Goal: Transaction & Acquisition: Purchase product/service

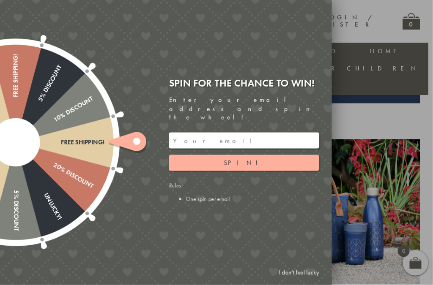
scroll to position [267, 5]
click at [293, 281] on link "I don't feel lucky" at bounding box center [298, 273] width 49 height 16
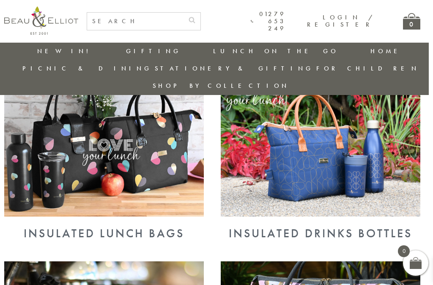
scroll to position [334, 4]
click at [170, 145] on img at bounding box center [103, 144] width 199 height 145
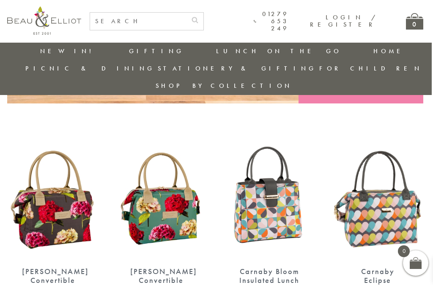
scroll to position [266, 0]
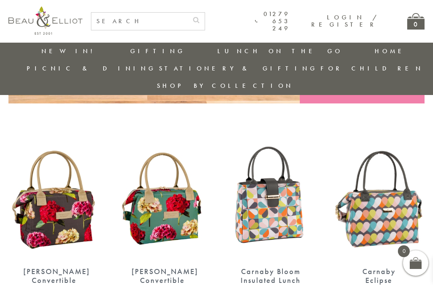
click at [297, 158] on img at bounding box center [270, 201] width 91 height 118
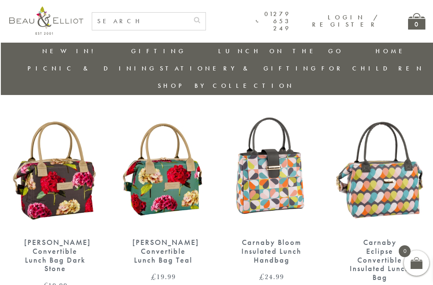
scroll to position [295, 0]
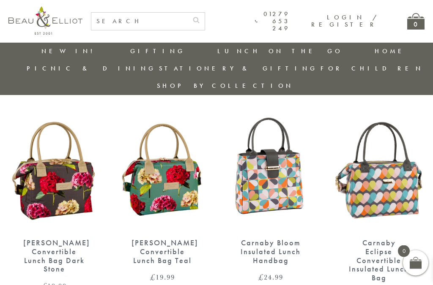
click at [176, 146] on img at bounding box center [162, 172] width 91 height 118
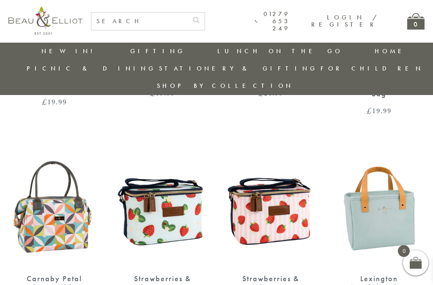
scroll to position [480, 0]
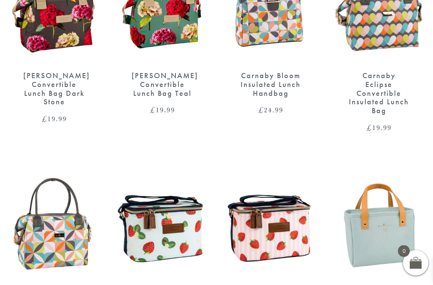
scroll to position [503, 0]
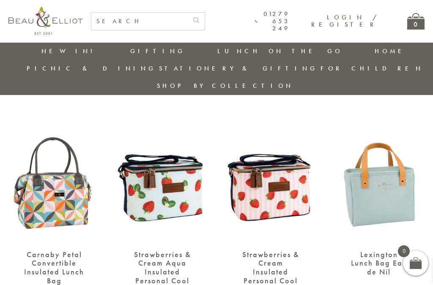
click at [387, 144] on img at bounding box center [378, 183] width 91 height 118
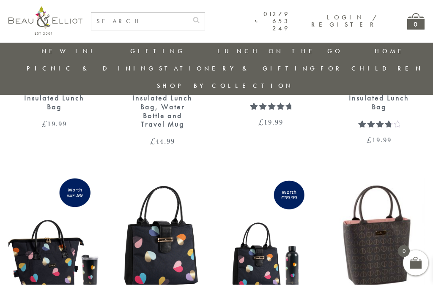
scroll to position [1118, 0]
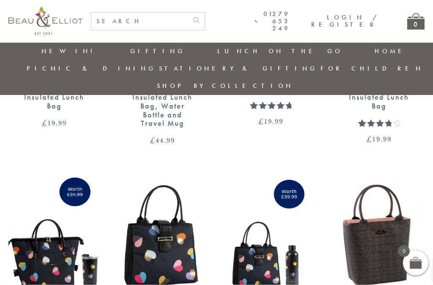
click at [192, 178] on img at bounding box center [162, 237] width 91 height 118
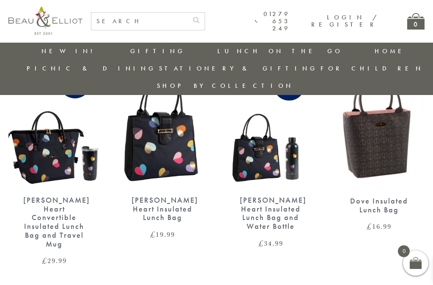
scroll to position [1234, 0]
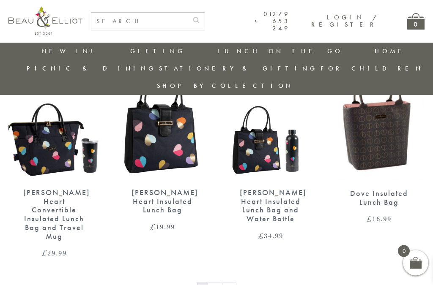
click at [234, 284] on link "→" at bounding box center [229, 291] width 14 height 14
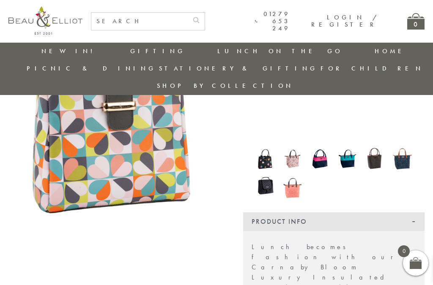
scroll to position [142, 0]
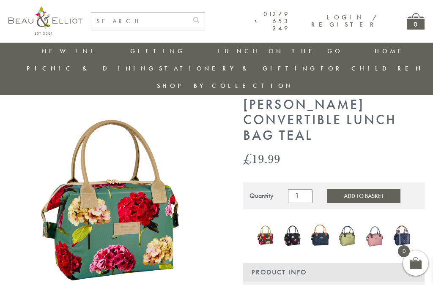
scroll to position [27, 0]
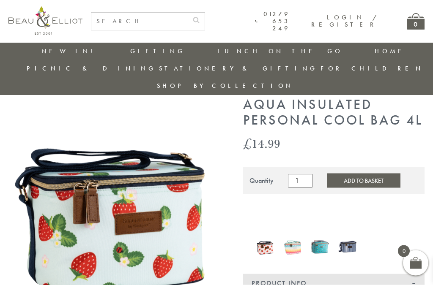
scroll to position [43, 0]
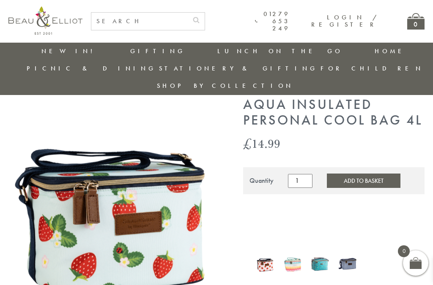
click at [216, 140] on img at bounding box center [114, 213] width 212 height 262
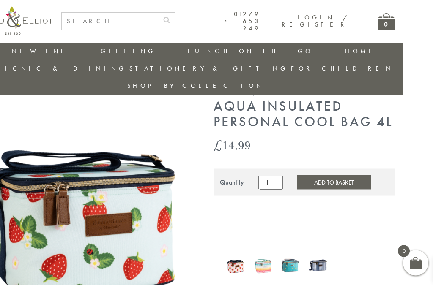
scroll to position [41, 30]
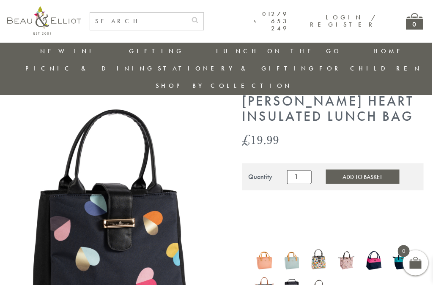
scroll to position [0, 1]
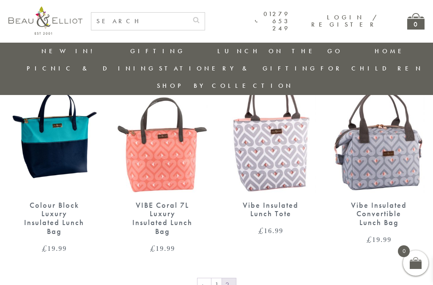
scroll to position [551, 0]
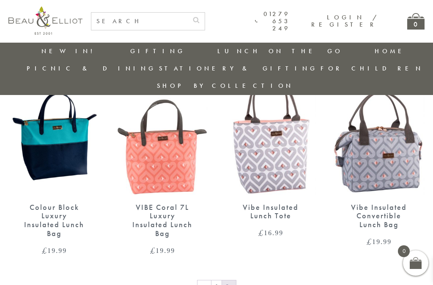
click at [208, 281] on link "←" at bounding box center [204, 288] width 14 height 14
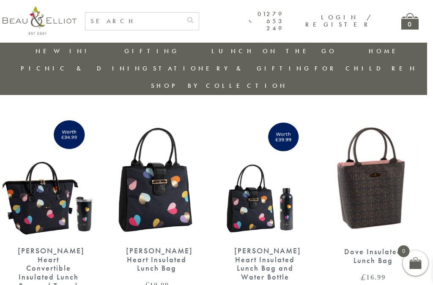
scroll to position [1175, 6]
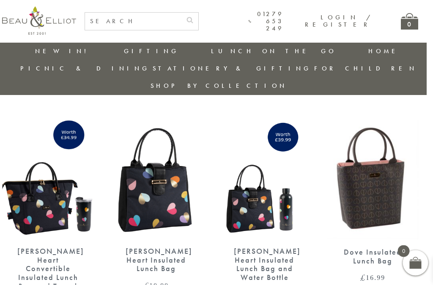
click at [175, 166] on img at bounding box center [156, 180] width 91 height 118
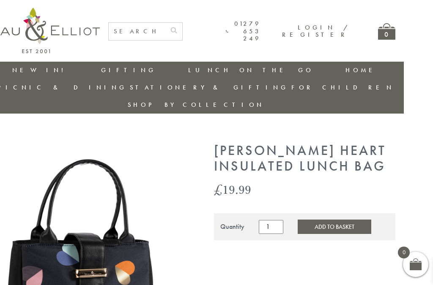
scroll to position [0, 29]
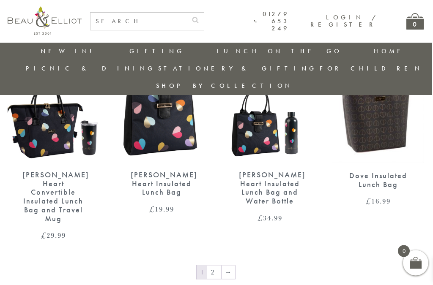
scroll to position [1249, 1]
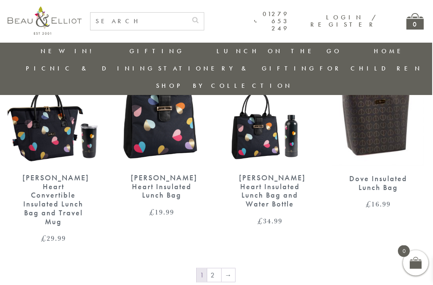
click at [232, 269] on link "→" at bounding box center [228, 276] width 14 height 14
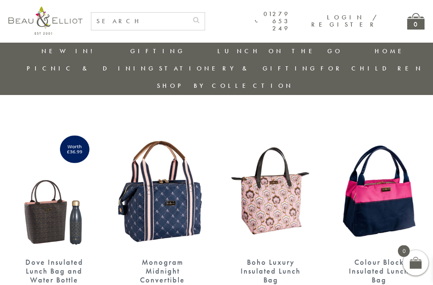
scroll to position [276, 0]
click at [387, 188] on img at bounding box center [378, 191] width 91 height 118
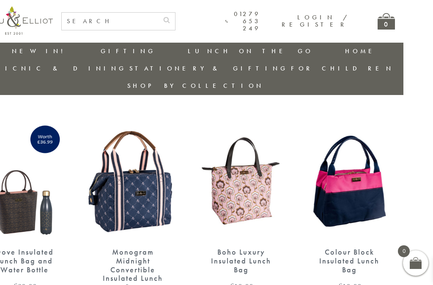
scroll to position [285, 30]
click at [355, 161] on img at bounding box center [348, 182] width 91 height 118
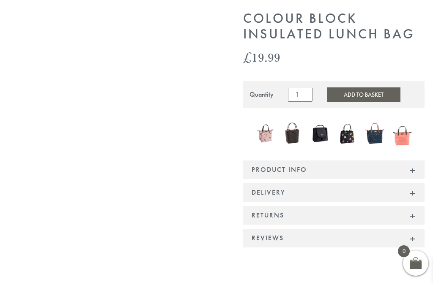
scroll to position [138, 0]
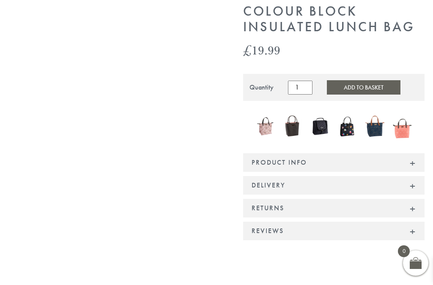
click at [330, 153] on div "Product Info" at bounding box center [333, 162] width 181 height 19
click at [417, 153] on div "Product Info" at bounding box center [333, 162] width 181 height 19
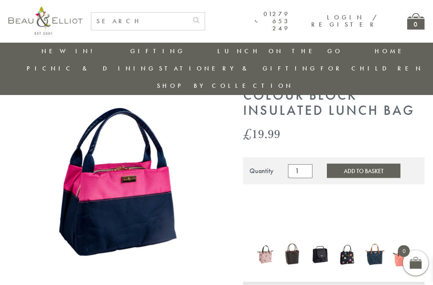
scroll to position [36, 0]
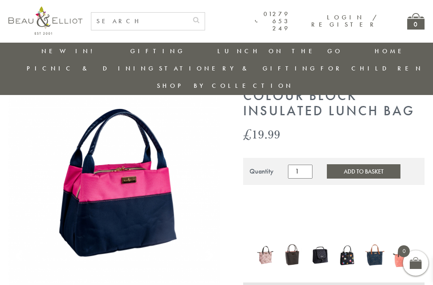
click at [180, 155] on img at bounding box center [114, 194] width 212 height 212
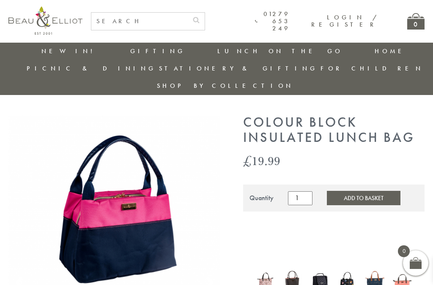
scroll to position [8, 0]
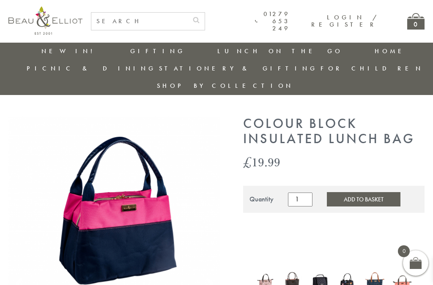
click at [124, 186] on img at bounding box center [114, 222] width 212 height 212
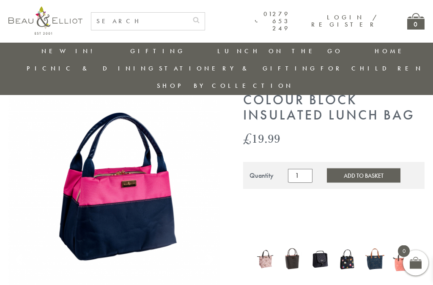
click at [139, 175] on img at bounding box center [114, 199] width 212 height 212
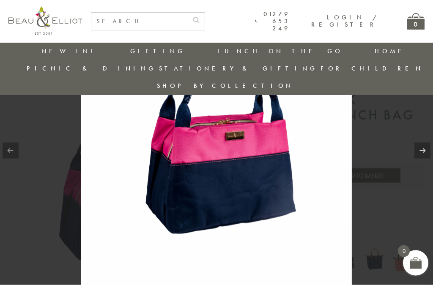
scroll to position [33, 0]
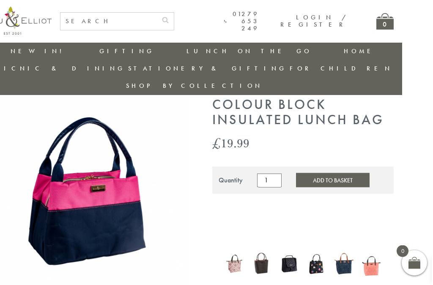
scroll to position [0, 30]
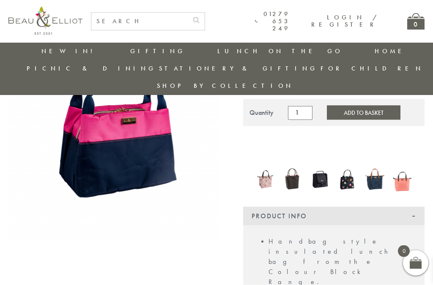
scroll to position [95, 0]
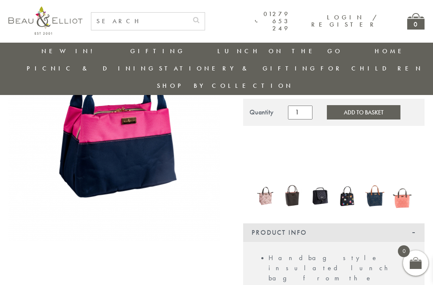
click at [365, 105] on button "Add to Basket" at bounding box center [364, 112] width 74 height 14
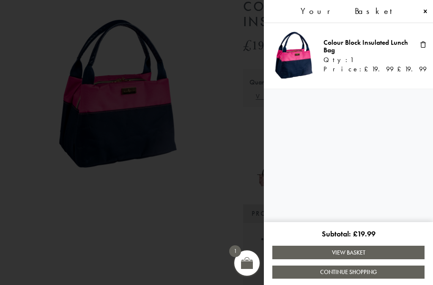
scroll to position [127, 0]
click at [367, 259] on link "View Basket" at bounding box center [348, 252] width 152 height 13
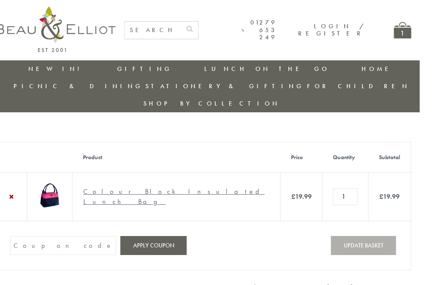
scroll to position [0, 14]
click at [98, 104] on link "Picnic Cool Bags & Family Picnic Sets" at bounding box center [60, 118] width 76 height 29
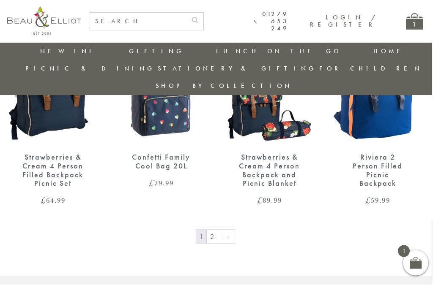
scroll to position [1234, 1]
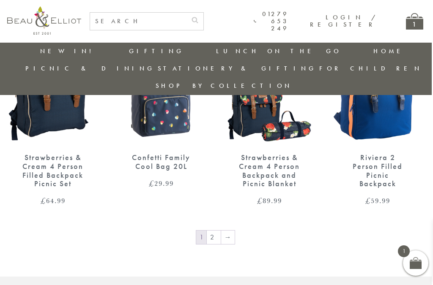
click at [231, 231] on link "→" at bounding box center [228, 238] width 14 height 14
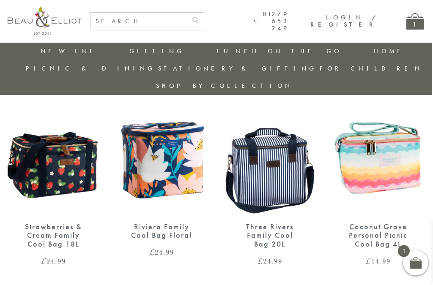
scroll to position [531, 1]
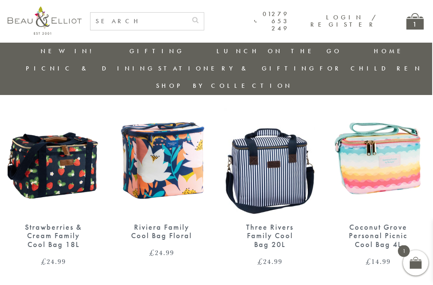
click at [386, 120] on img at bounding box center [377, 156] width 91 height 118
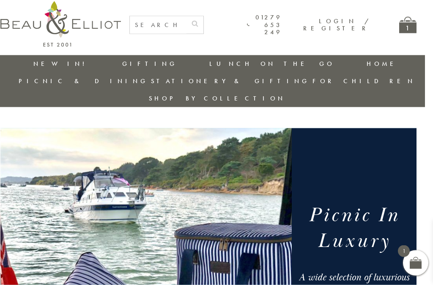
scroll to position [0, 8]
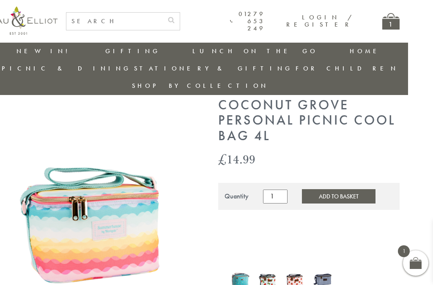
scroll to position [0, 25]
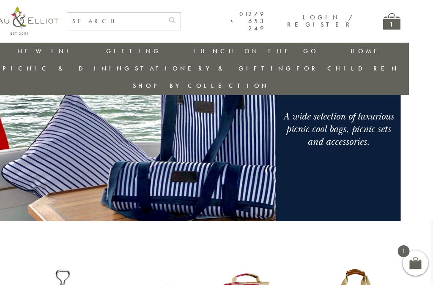
scroll to position [147, 24]
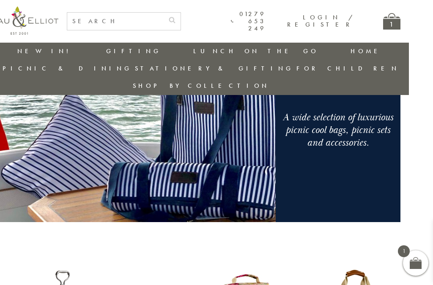
click at [202, 68] on link "Insulated Lunch Bags" at bounding box center [240, 75] width 76 height 15
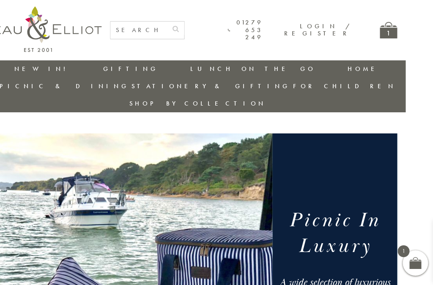
scroll to position [0, 30]
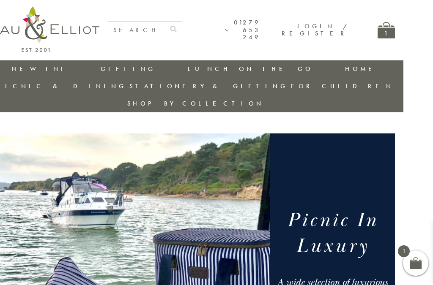
click at [382, 37] on div "1" at bounding box center [385, 30] width 17 height 16
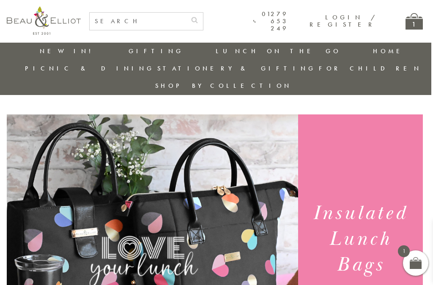
scroll to position [0, 2]
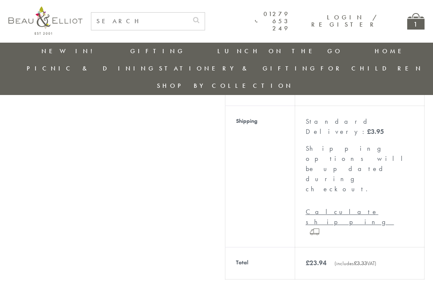
scroll to position [270, 0]
click at [42, 55] on link "New in!" at bounding box center [69, 51] width 57 height 8
click at [52, 47] on link "New in!" at bounding box center [69, 51] width 57 height 8
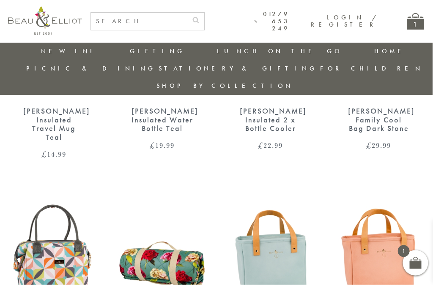
scroll to position [638, 0]
click at [138, 72] on link "Picnic & Dining" at bounding box center [176, 75] width 76 height 15
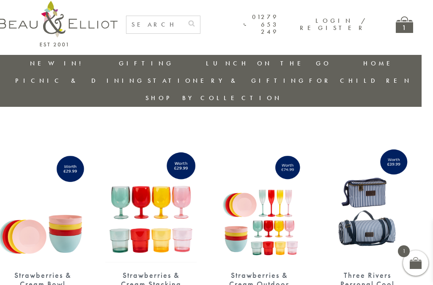
scroll to position [0, 11]
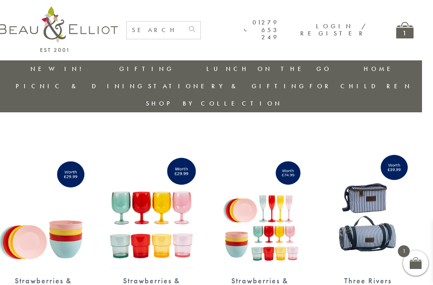
click at [306, 82] on link "Stationery & Gifting" at bounding box center [227, 86] width 158 height 8
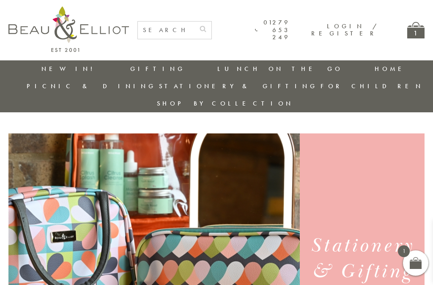
click at [405, 130] on link "Lunch Bags" at bounding box center [367, 133] width 76 height 7
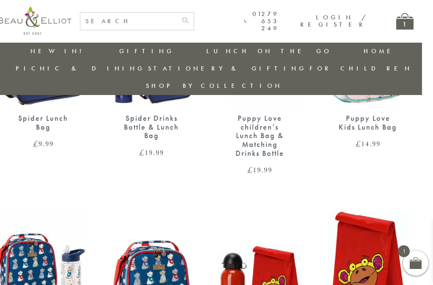
scroll to position [559, 9]
